Goal: Information Seeking & Learning: Learn about a topic

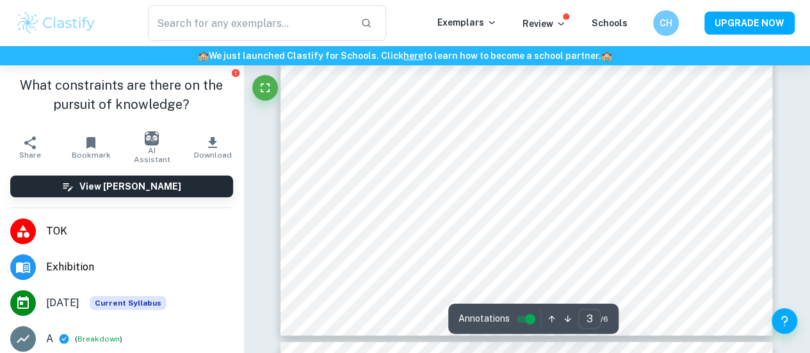
scroll to position [1823, 0]
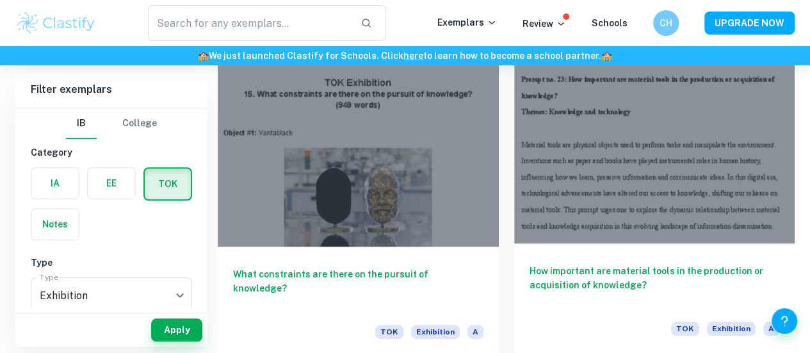
scroll to position [391, 0]
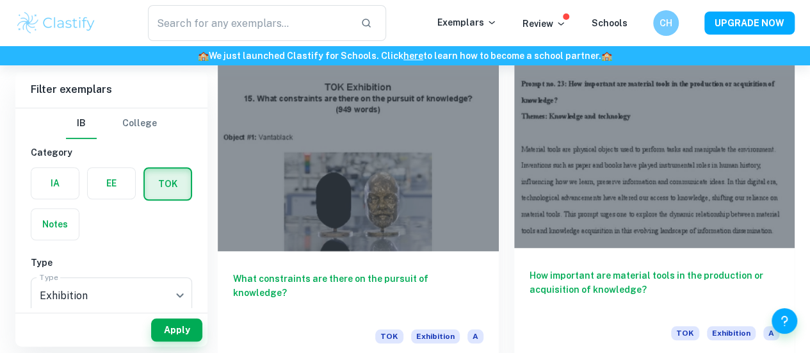
click at [514, 142] on div at bounding box center [654, 142] width 281 height 211
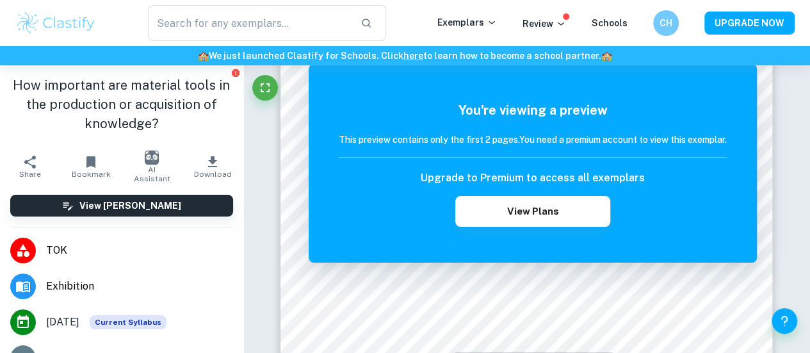
scroll to position [113, 0]
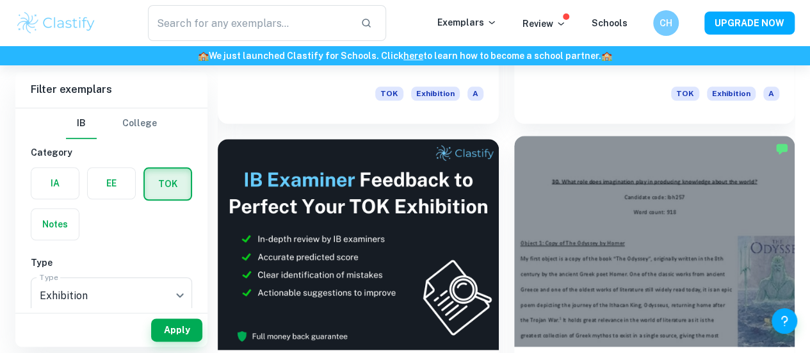
scroll to position [634, 0]
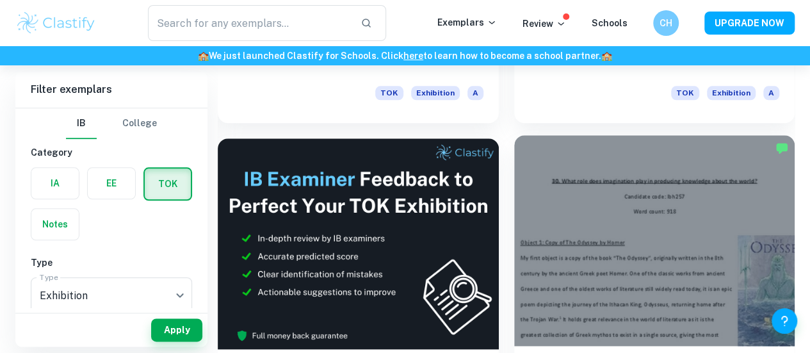
click at [514, 165] on div at bounding box center [654, 240] width 281 height 211
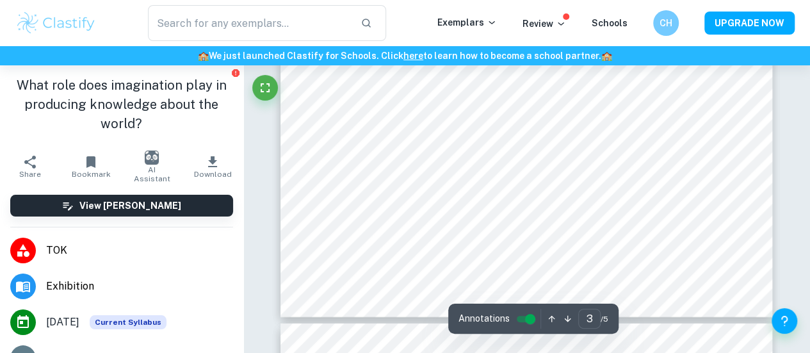
scroll to position [1851, 0]
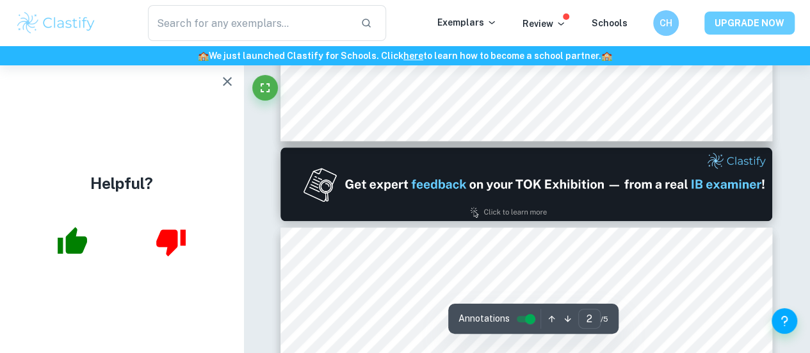
type input "1"
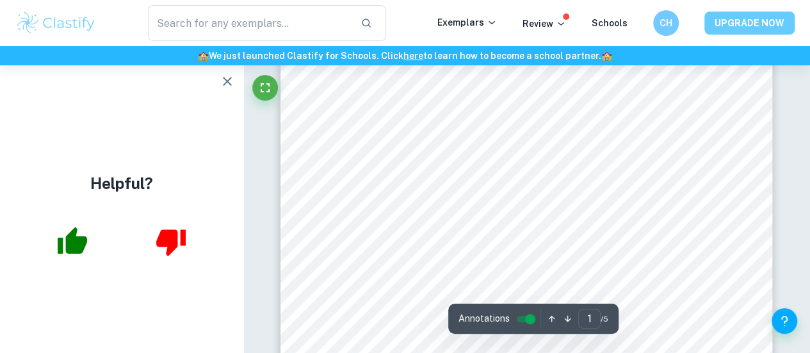
scroll to position [125, 0]
